Goal: Understand process/instructions: Learn how to perform a task or action

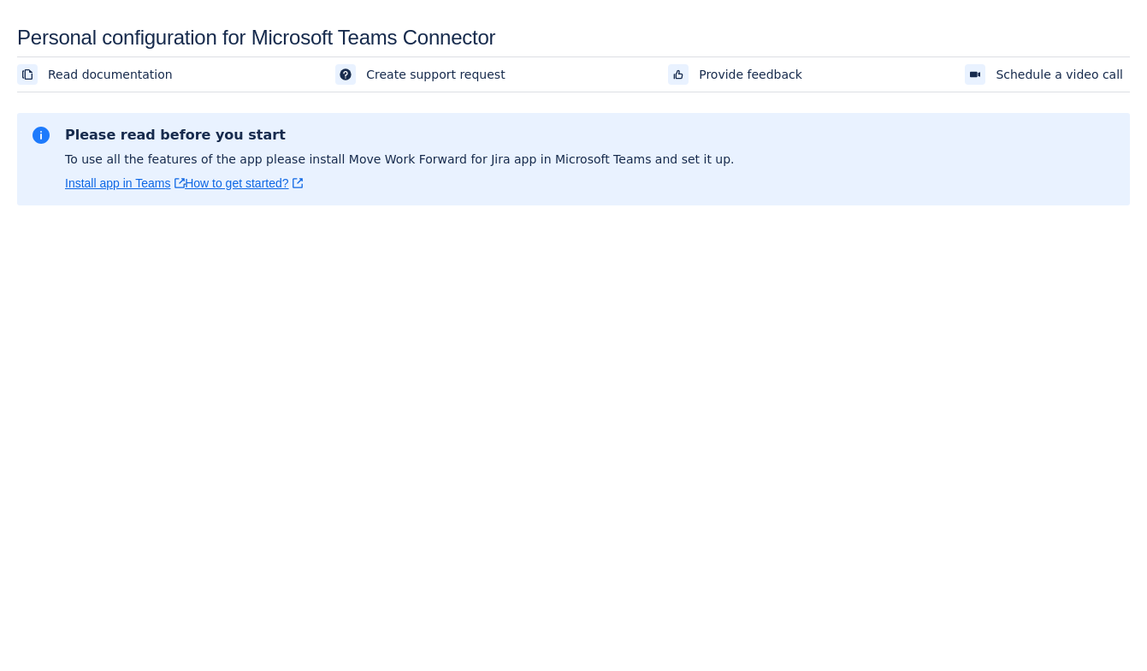
scroll to position [25, 0]
drag, startPoint x: 250, startPoint y: 133, endPoint x: 50, endPoint y: 121, distance: 200.5
click at [50, 121] on section "Please read before you start To use all the features of the app please install …" at bounding box center [573, 159] width 1113 height 92
click at [172, 145] on div "Please read before you start To use all the features of the app please install …" at bounding box center [391, 159] width 652 height 65
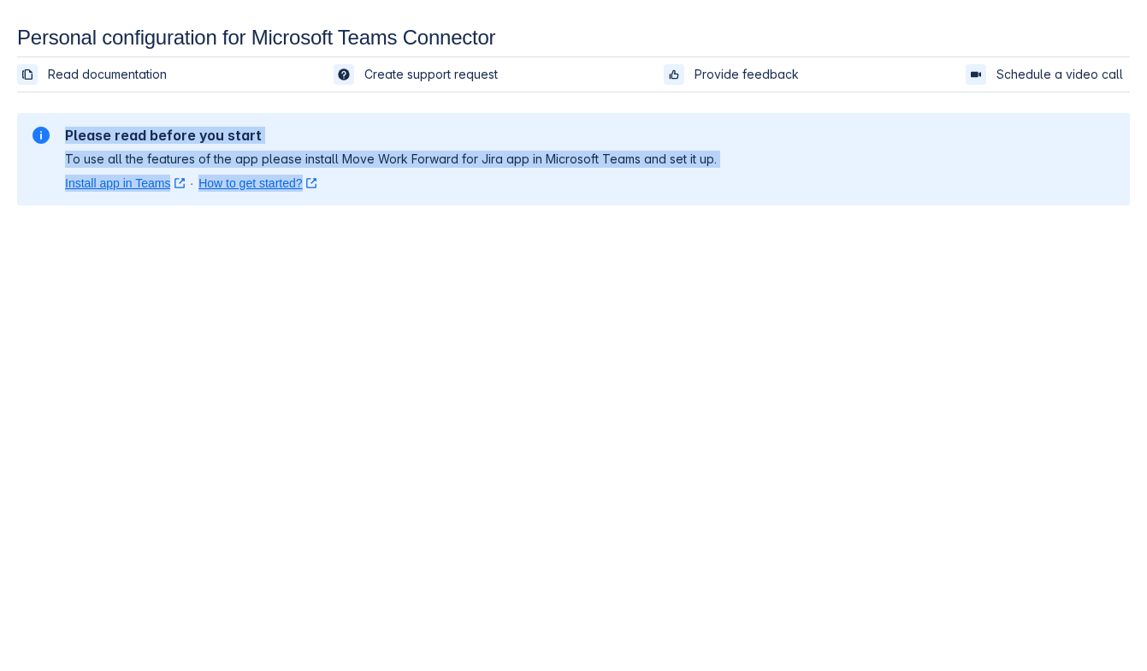
drag, startPoint x: 67, startPoint y: 132, endPoint x: 366, endPoint y: 188, distance: 304.7
click at [366, 188] on div "Please read before you start To use all the features of the app please install …" at bounding box center [391, 159] width 652 height 65
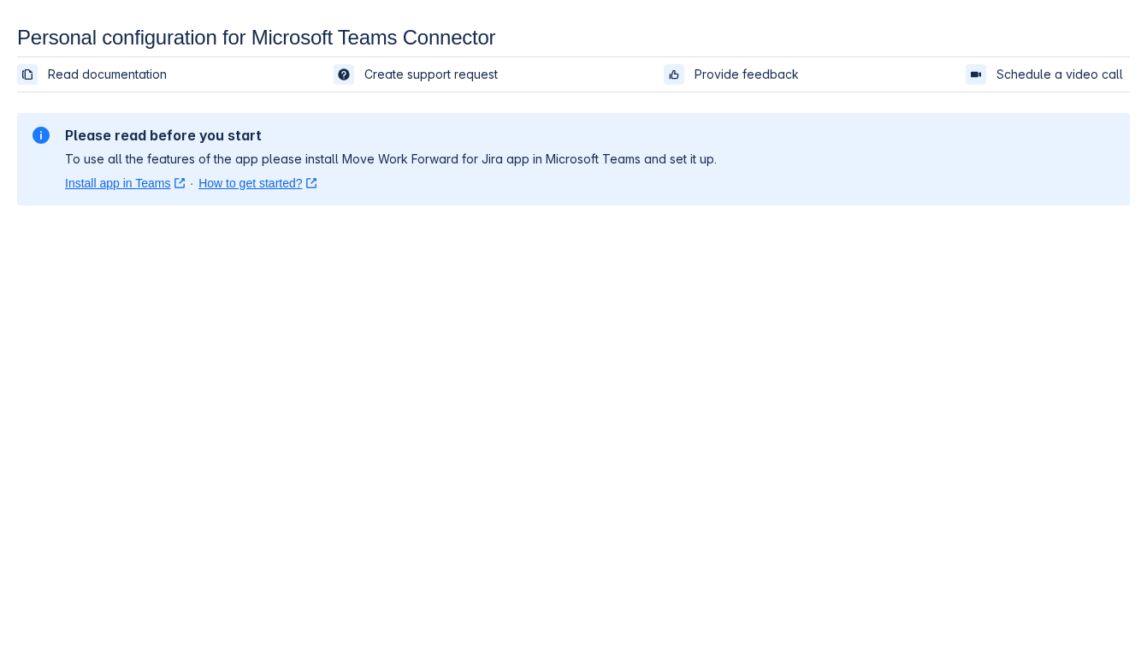
click at [365, 197] on section "Please read before you start To use all the features of the app please install …" at bounding box center [573, 159] width 1113 height 92
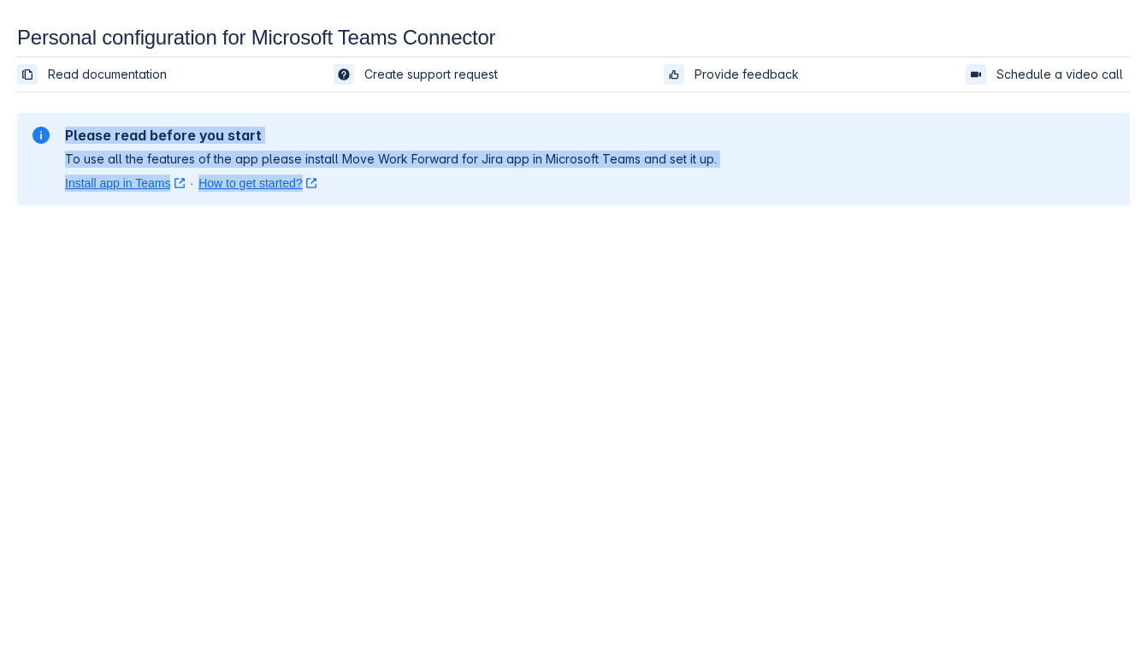
drag, startPoint x: 364, startPoint y: 187, endPoint x: 59, endPoint y: 136, distance: 309.7
click at [60, 136] on div "Please read before you start To use all the features of the app please install …" at bounding box center [574, 159] width 1086 height 65
click at [59, 134] on div "Please read before you start To use all the features of the app please install …" at bounding box center [574, 159] width 1086 height 65
drag, startPoint x: 65, startPoint y: 129, endPoint x: 343, endPoint y: 188, distance: 284.2
click at [342, 188] on div "Please read before you start To use all the features of the app please install …" at bounding box center [391, 159] width 652 height 65
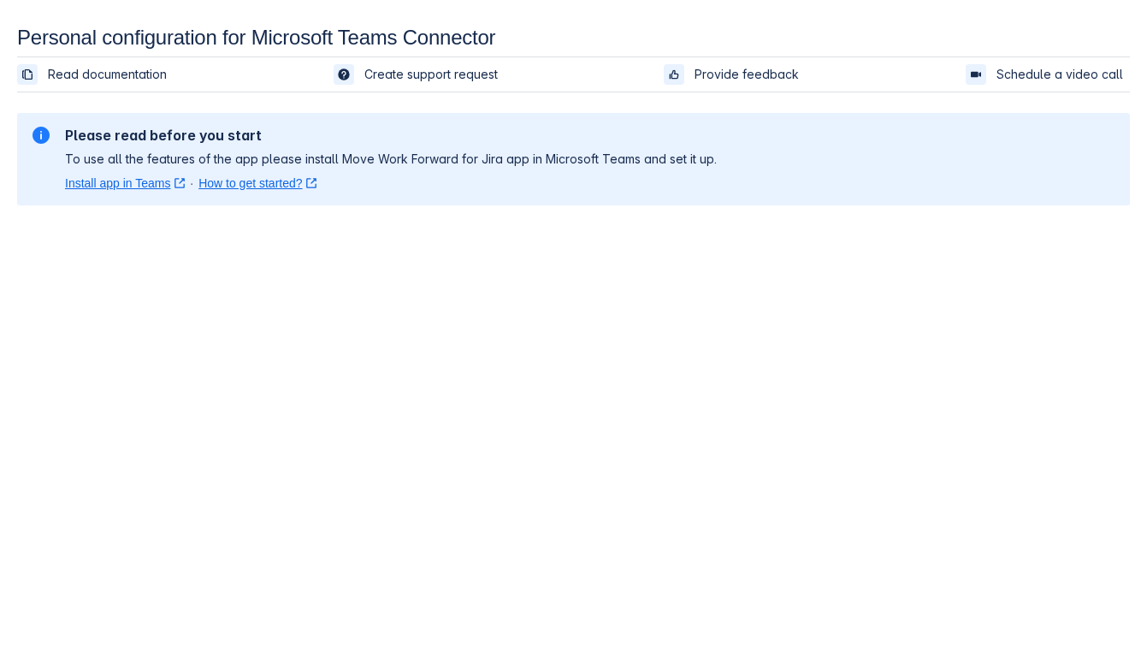
click at [344, 188] on div "Install app in Teams ﻿ , (opens new window) · How to get started? ﻿ , (opens ne…" at bounding box center [391, 183] width 652 height 17
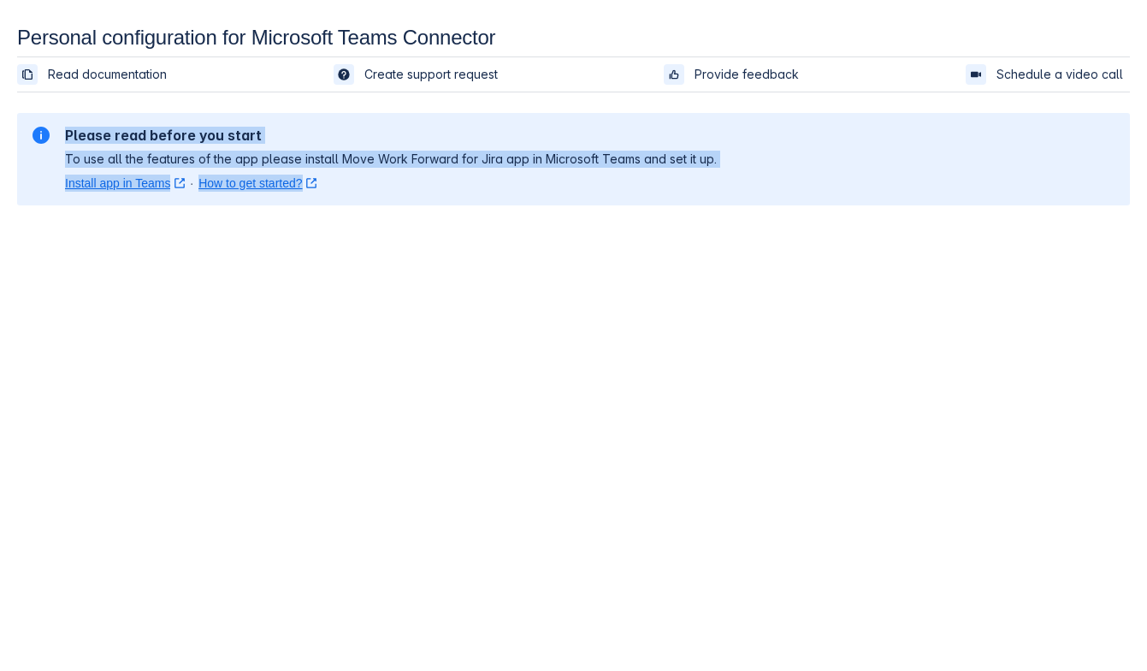
drag, startPoint x: 344, startPoint y: 188, endPoint x: 62, endPoint y: 133, distance: 287.7
click at [62, 133] on div "Please read before you start To use all the features of the app please install …" at bounding box center [574, 159] width 1086 height 65
click at [129, 269] on body "Personal configuration for Microsoft Teams Connector Read documentation Create …" at bounding box center [573, 361] width 1147 height 671
click at [145, 234] on body "Personal configuration for Microsoft Teams Connector Read documentation Create …" at bounding box center [573, 361] width 1147 height 671
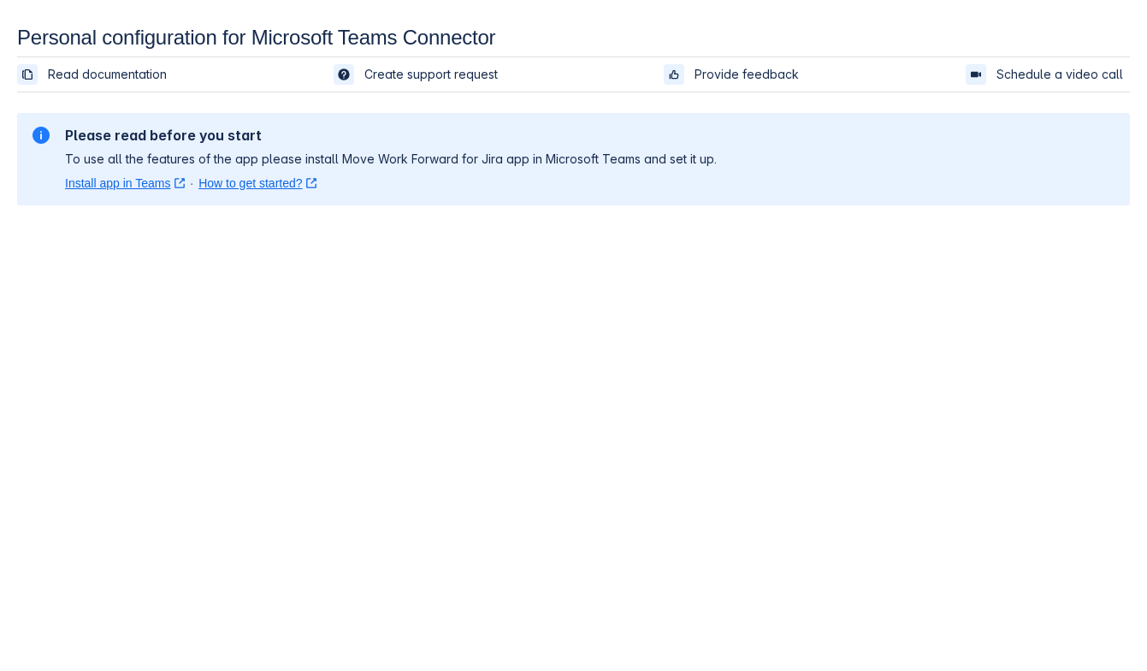
click at [364, 182] on div "Install app in Teams ﻿ , (opens new window) · How to get started? ﻿ , (opens ne…" at bounding box center [391, 183] width 652 height 17
click at [141, 347] on body "Personal configuration for Microsoft Teams Connector Read documentation Create …" at bounding box center [573, 361] width 1147 height 671
